Goal: Find specific page/section: Find specific page/section

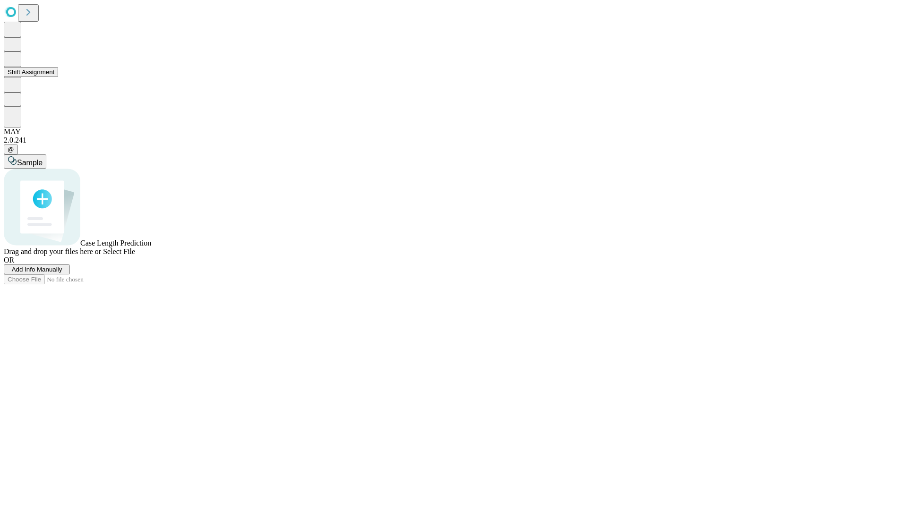
click at [58, 77] on button "Shift Assignment" at bounding box center [31, 72] width 54 height 10
